Goal: Task Accomplishment & Management: Manage account settings

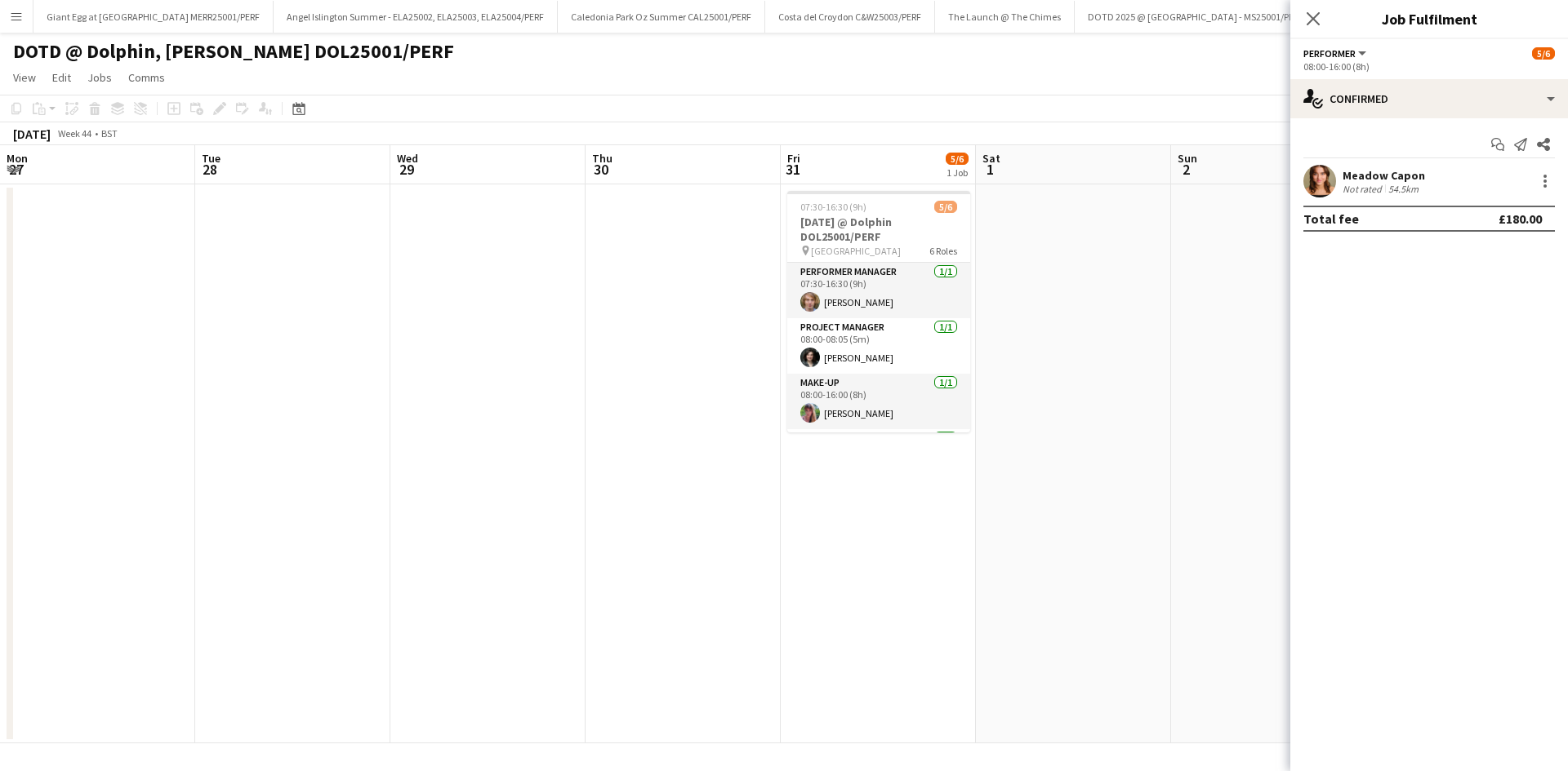
scroll to position [0, 505]
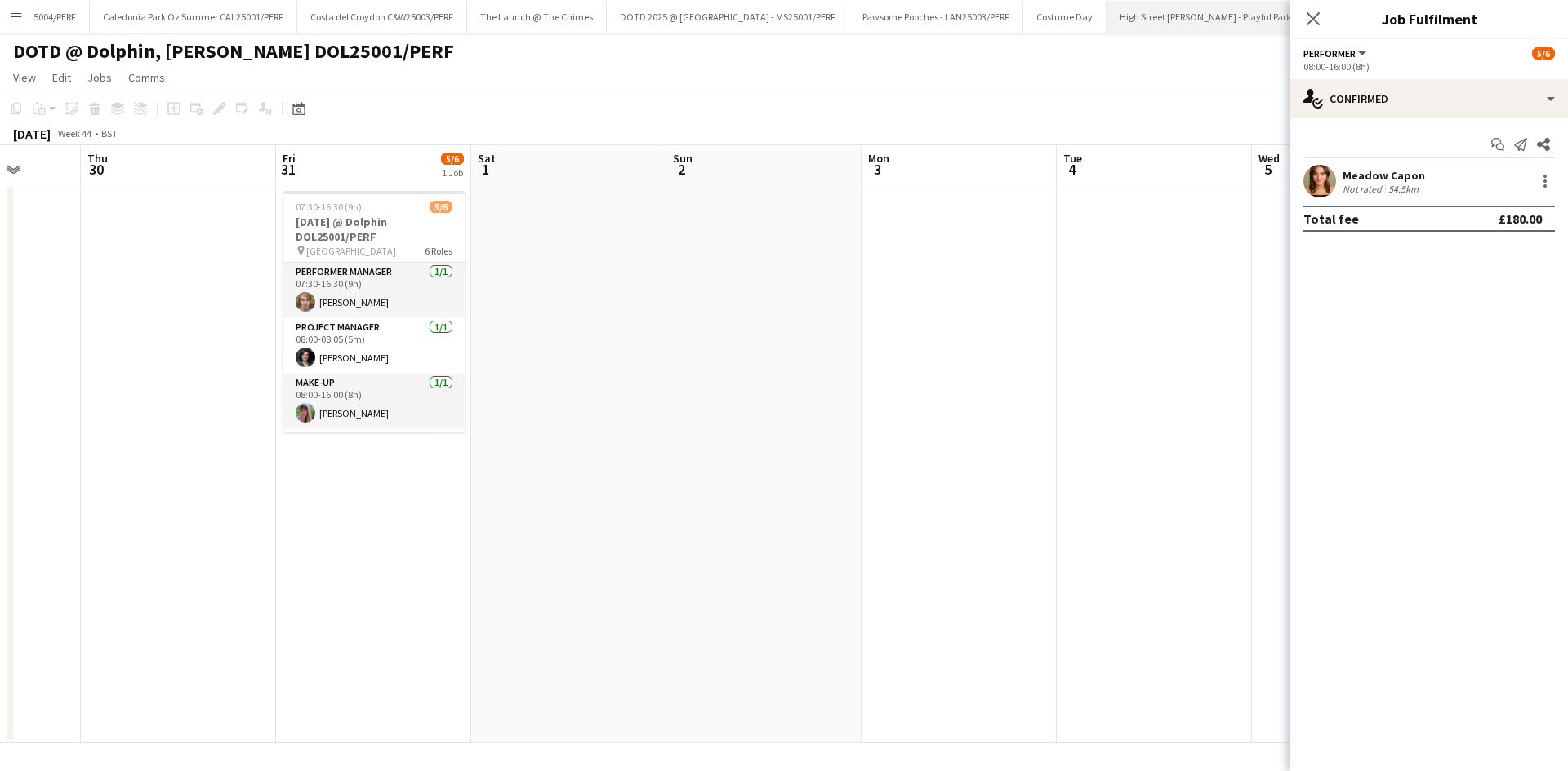
click at [1210, 11] on button "High Street [PERSON_NAME] - Playful Park of Peculiar - HSK25001/PERF Close" at bounding box center [1264, 17] width 315 height 32
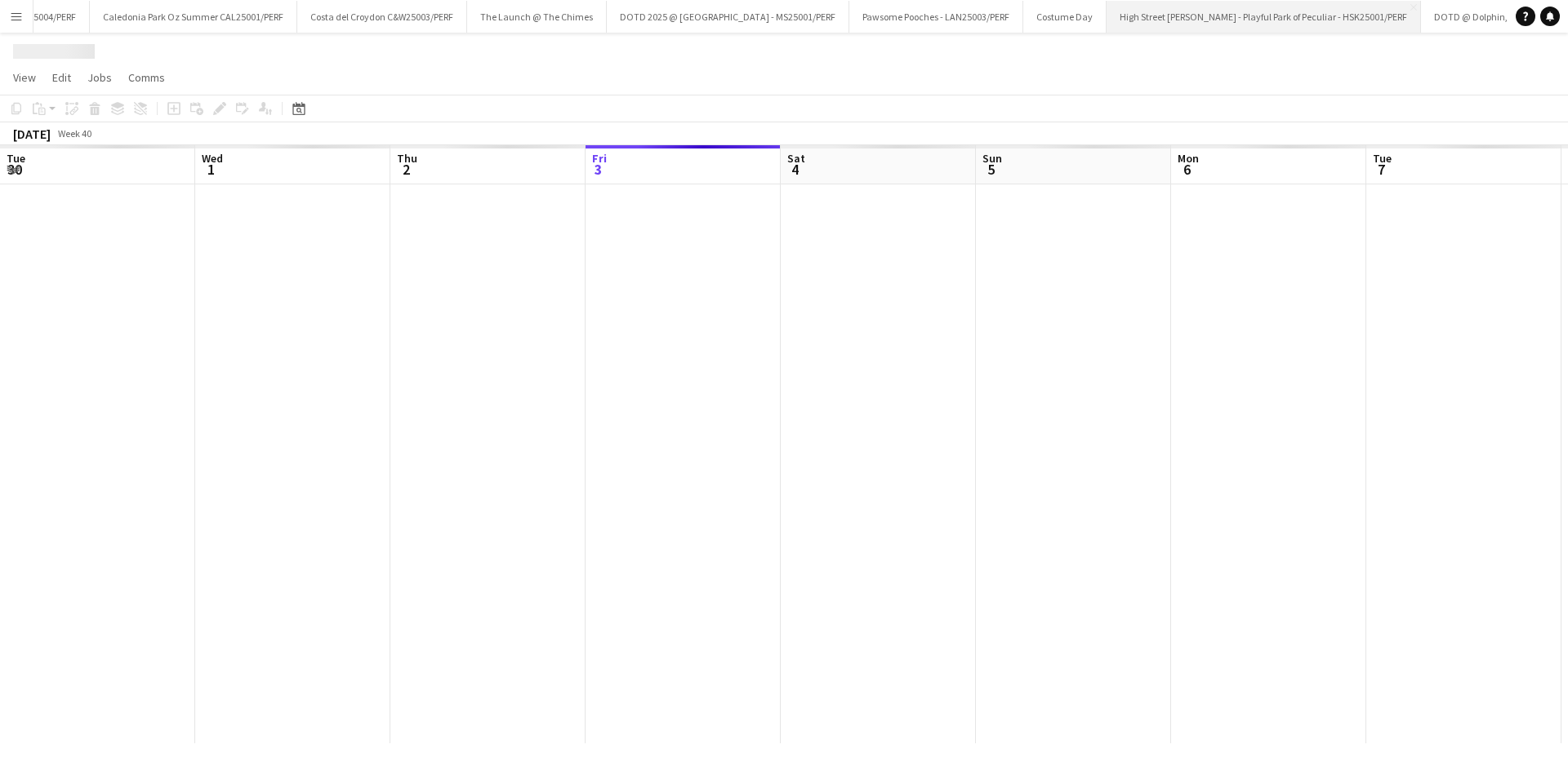
scroll to position [0, 390]
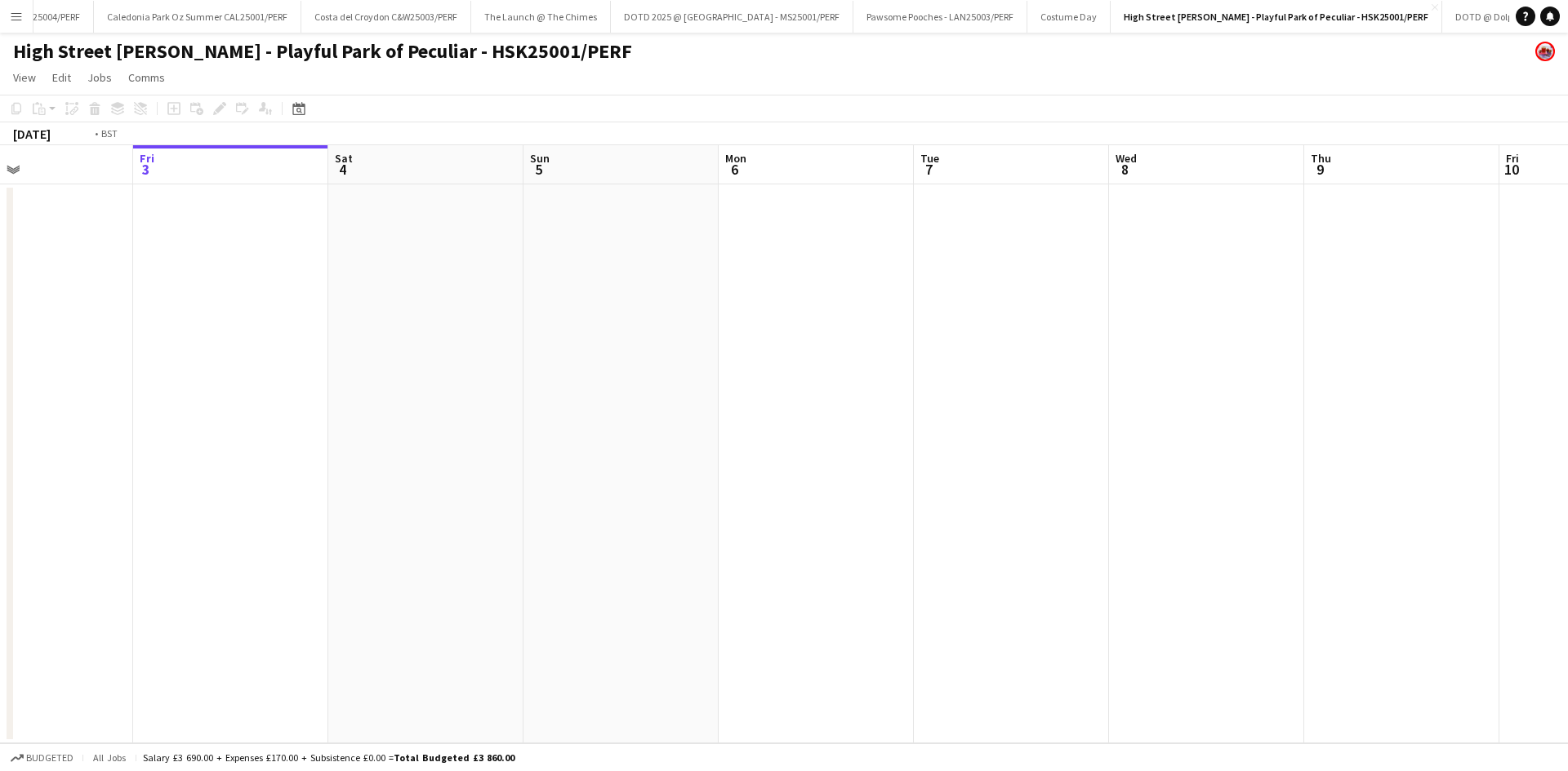
drag, startPoint x: 697, startPoint y: 584, endPoint x: 66, endPoint y: 615, distance: 631.8
click at [4, 631] on app-calendar-viewport "Tue 30 Wed 1 Thu 2 Fri 3 Sat 4 Sun 5 Mon 6 Tue 7 Wed 8 Thu 9 Fri 10 Sat 11 Sun …" at bounding box center [784, 445] width 1568 height 599
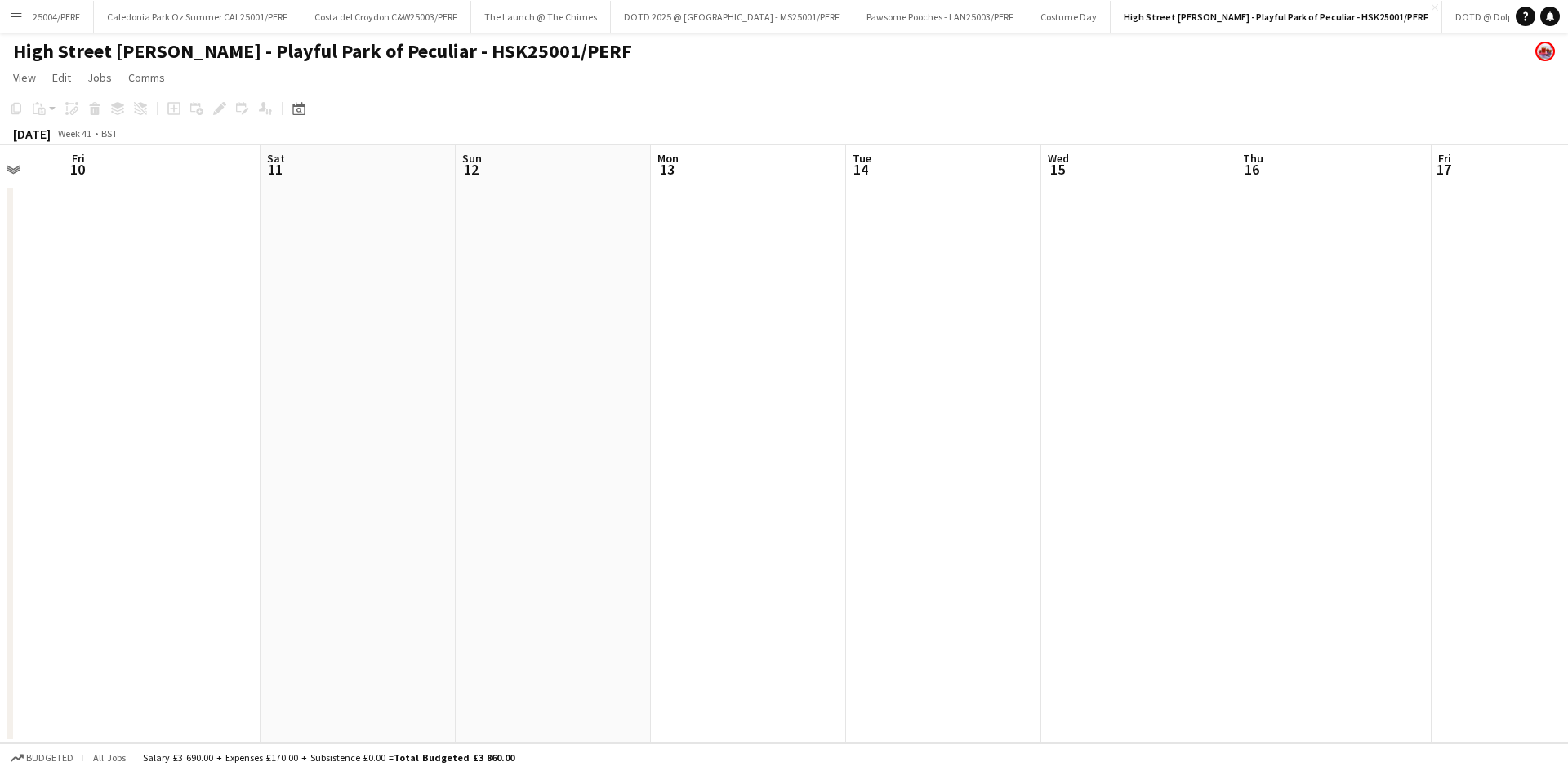
drag, startPoint x: 551, startPoint y: 494, endPoint x: 225, endPoint y: 514, distance: 326.6
click at [156, 533] on app-calendar-viewport "Tue 7 Wed 8 Thu 9 Fri 10 Sat 11 Sun 12 Mon 13 Tue 14 Wed 15 Thu 16 Fri 17 Sat 1…" at bounding box center [784, 445] width 1568 height 599
click at [68, 467] on app-calendar-viewport "Thu 9 Fri 10 Sat 11 Sun 12 Mon 13 Tue 14 Wed 15 Thu 16 Fri 17 Sat 18 Sun 19 Mon…" at bounding box center [784, 445] width 1568 height 599
click at [0, 482] on app-calendar-viewport "Tue 14 Wed 15 Thu 16 Fri 17 Sat 18 Sun 19 Mon 20 Tue 21 Wed 22 Thu 23 Fri 24 Sa…" at bounding box center [784, 445] width 1568 height 599
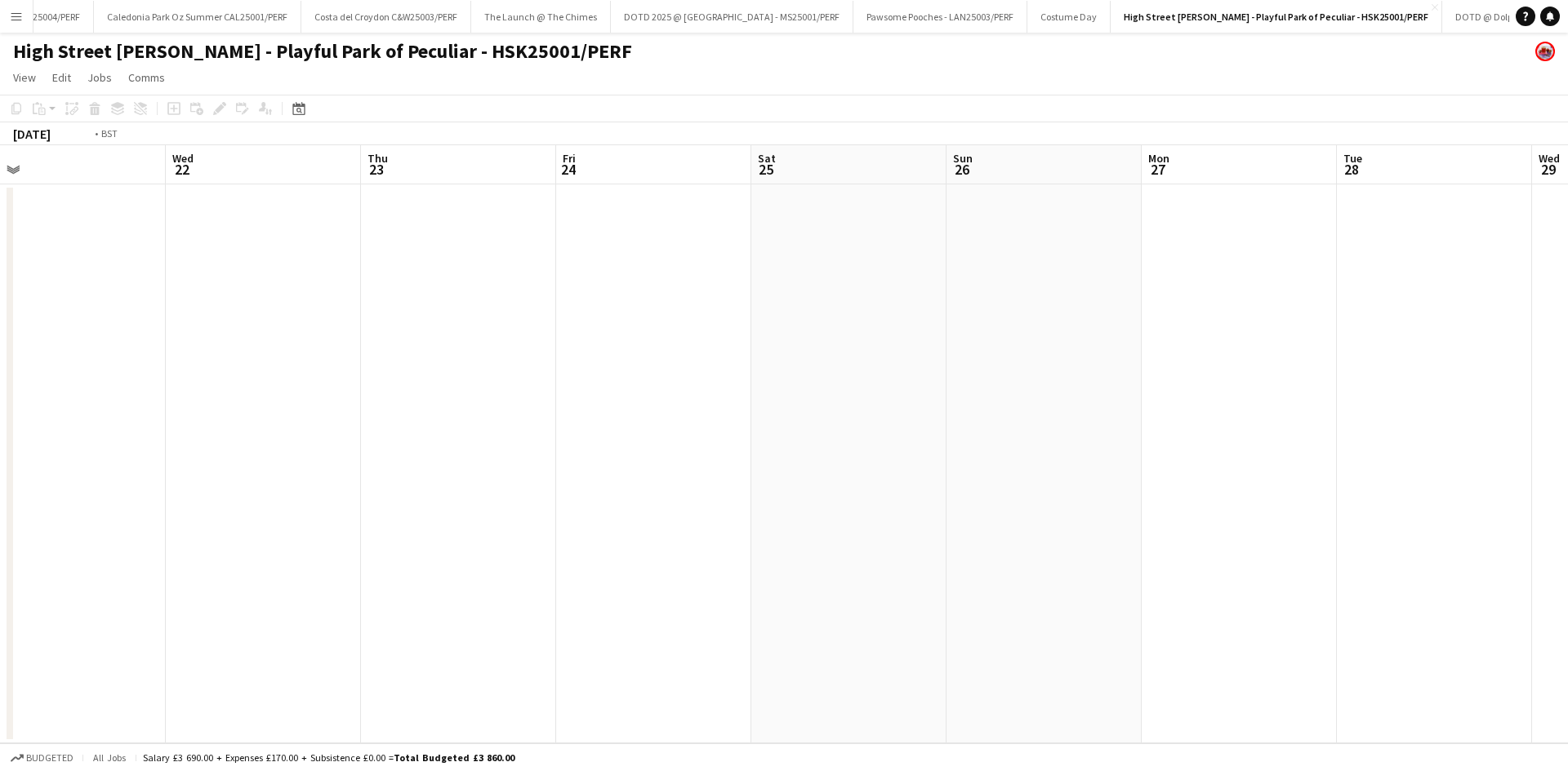
drag, startPoint x: 1102, startPoint y: 401, endPoint x: 305, endPoint y: 450, distance: 798.5
click at [136, 480] on app-calendar-viewport "Sun 19 Mon 20 Tue 21 Wed 22 Thu 23 Fri 24 Sat 25 Sun 26 Mon 27 Tue 28 Wed 29 Th…" at bounding box center [784, 445] width 1568 height 599
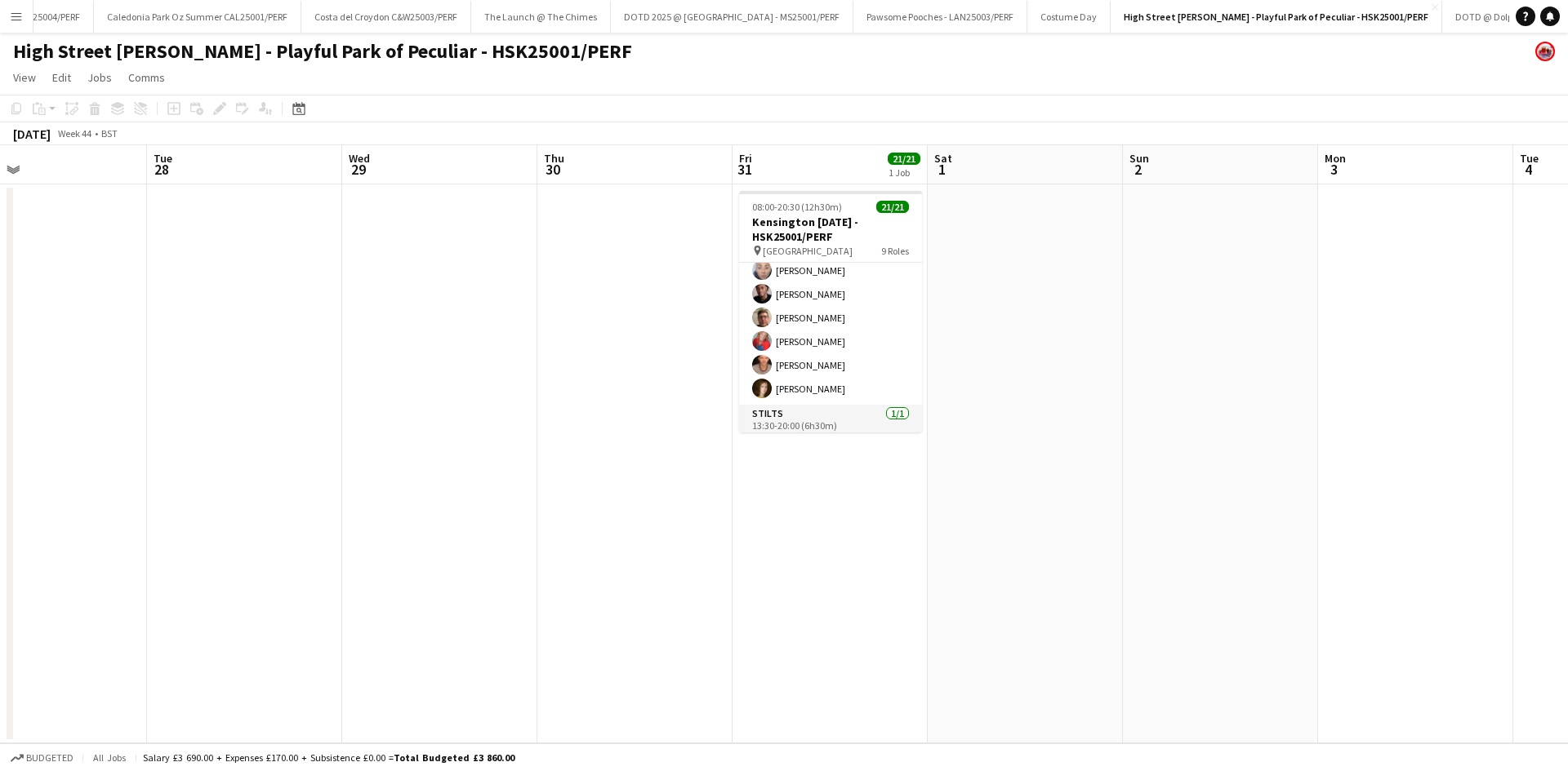
scroll to position [456, 0]
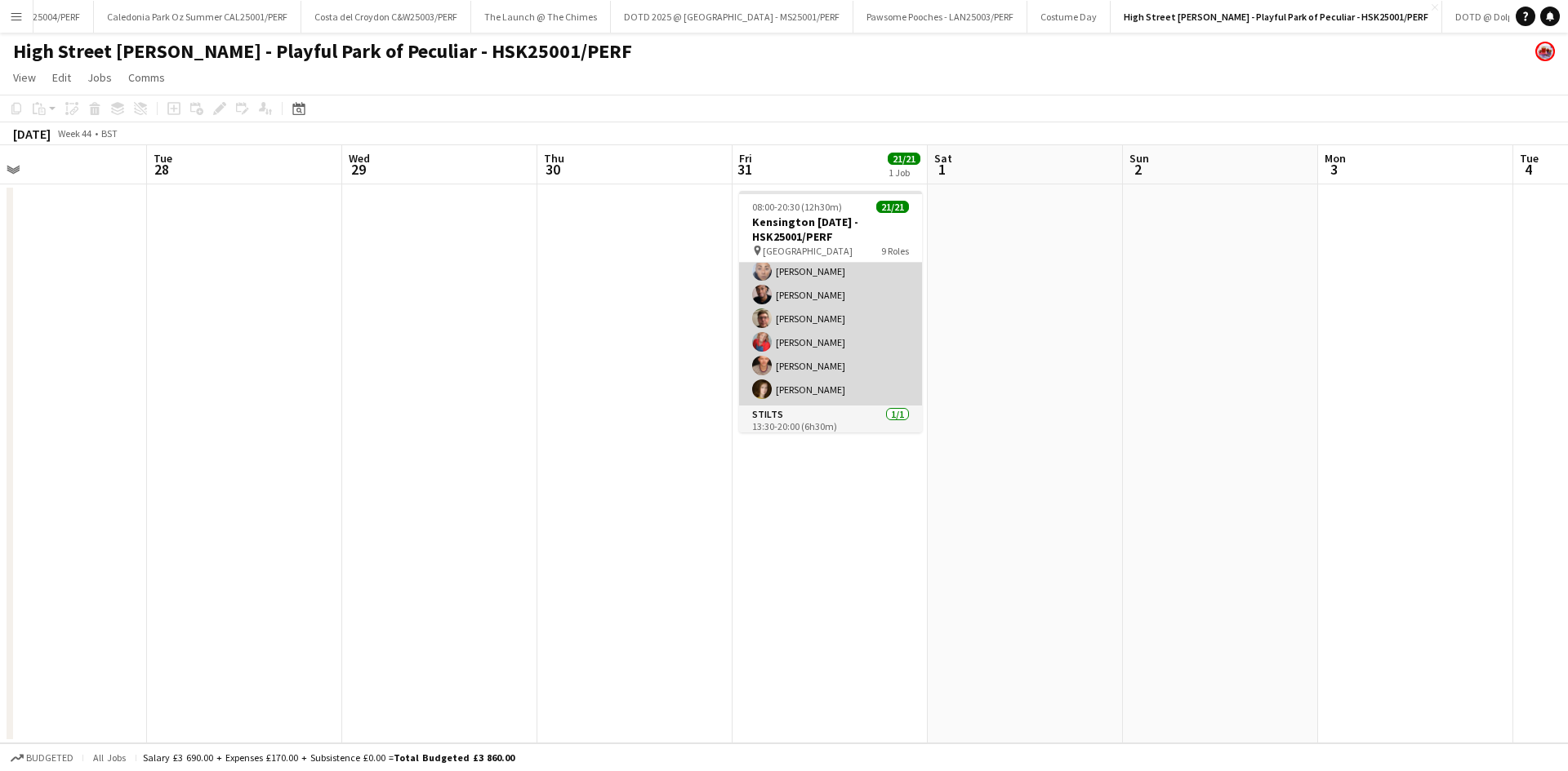
click at [799, 398] on app-card-role "Performer [DATE] 13:30-20:00 (6h30m) [PERSON_NAME] [PERSON_NAME] [PERSON_NAME][…" at bounding box center [830, 268] width 183 height 273
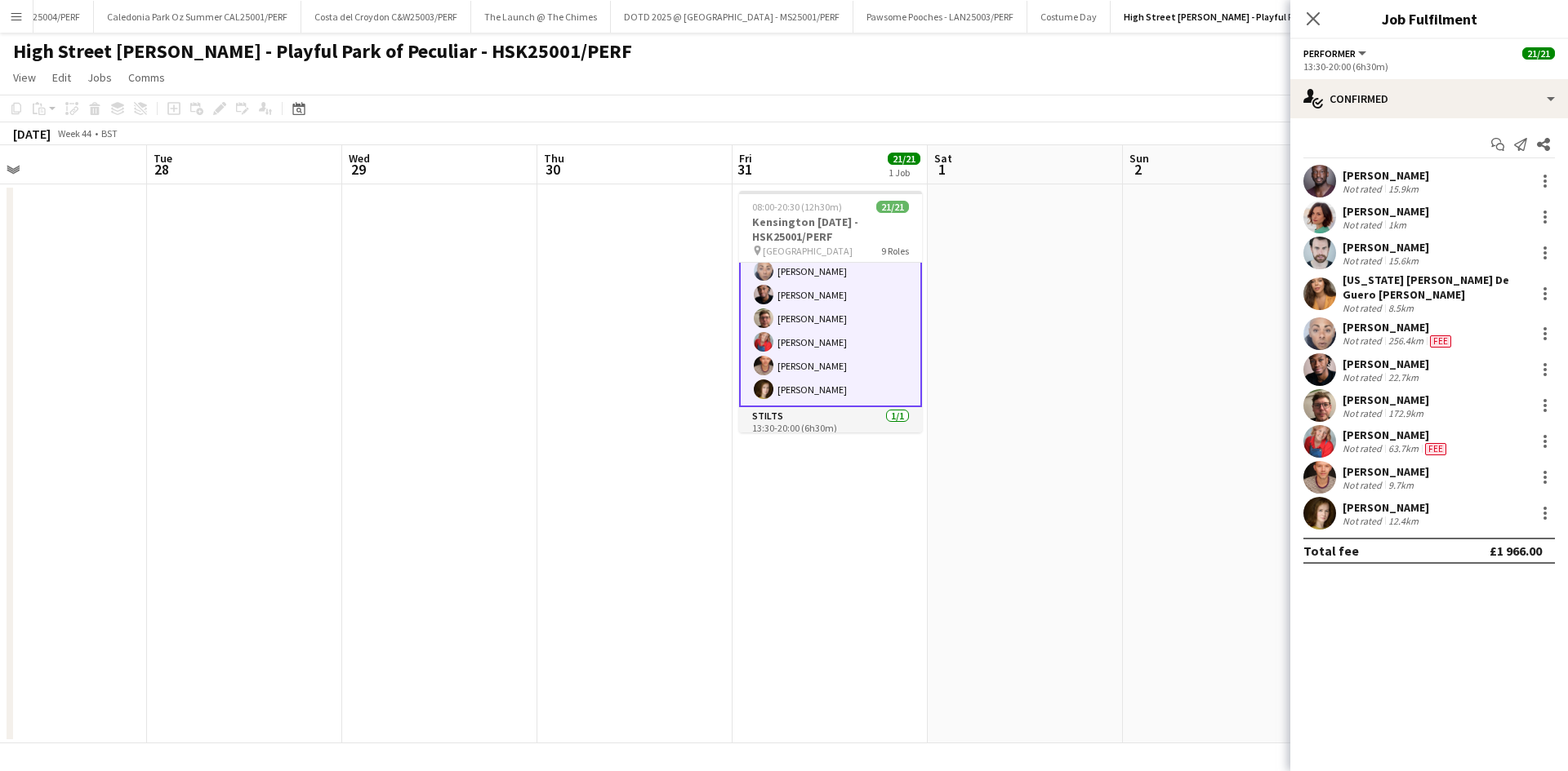
click at [1385, 519] on div "12.4km" at bounding box center [1404, 521] width 37 height 13
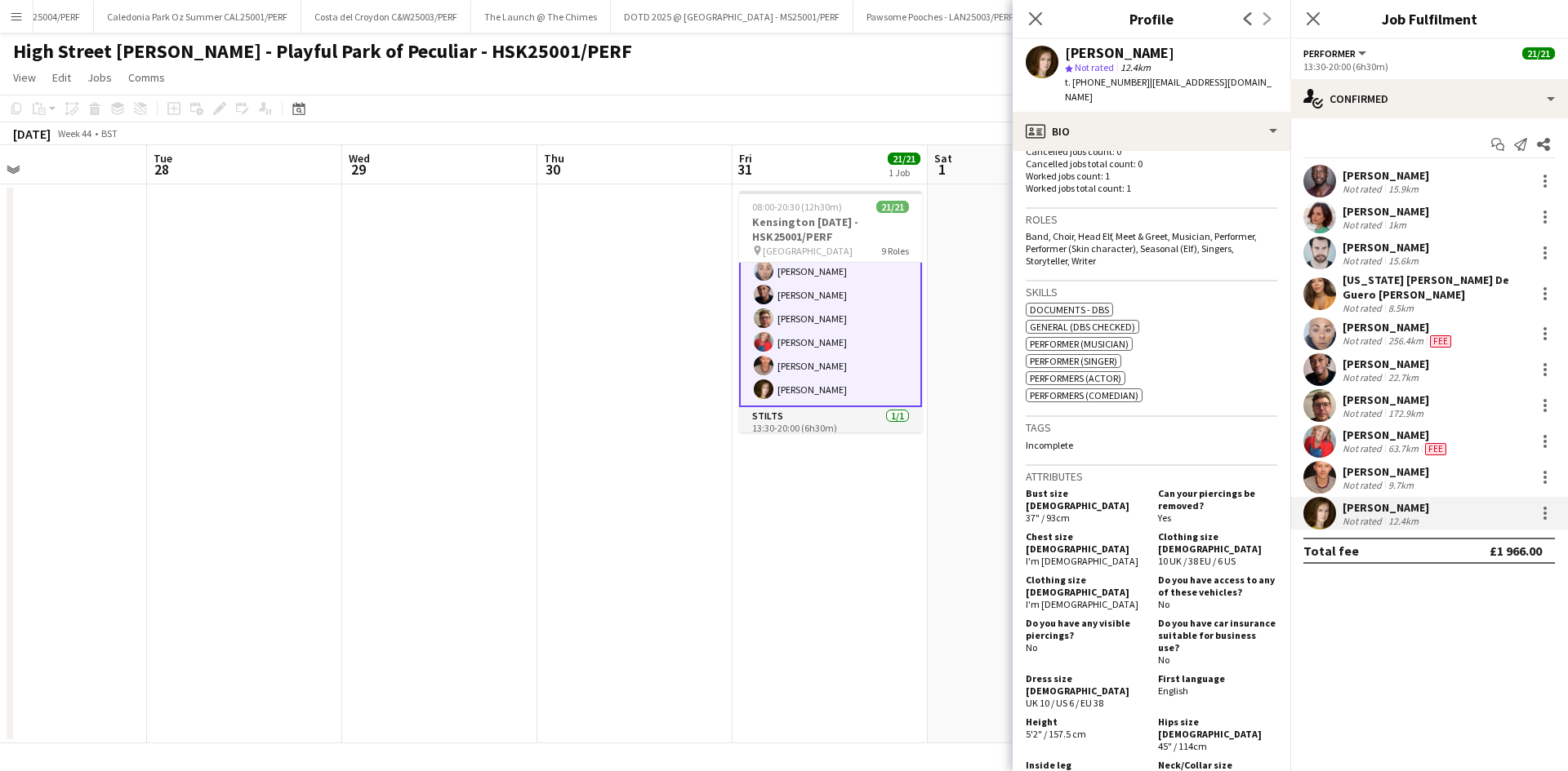
scroll to position [572, 0]
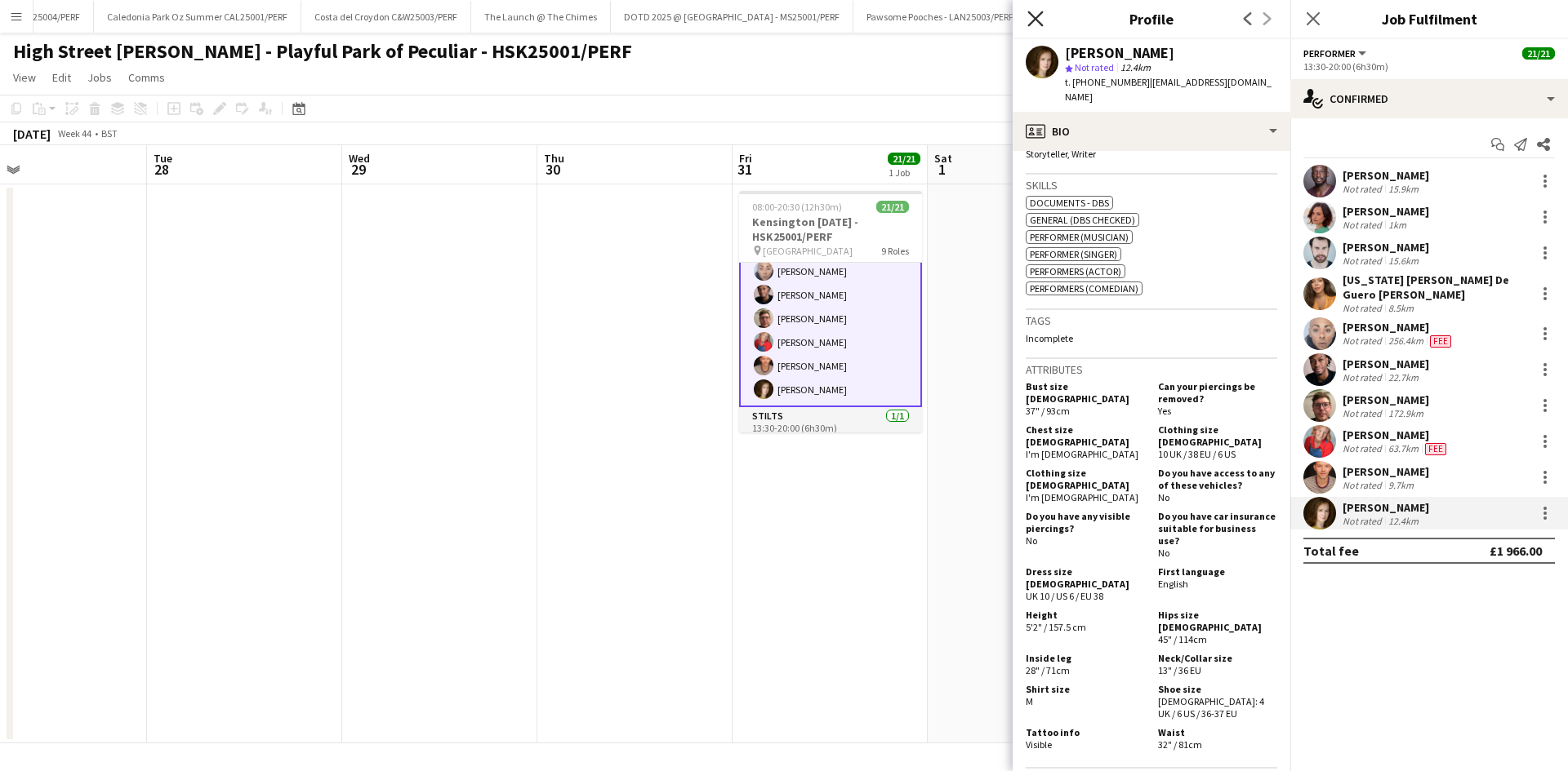
click at [1037, 14] on icon "Close pop-in" at bounding box center [1035, 18] width 15 height 15
